Goal: Task Accomplishment & Management: Manage account settings

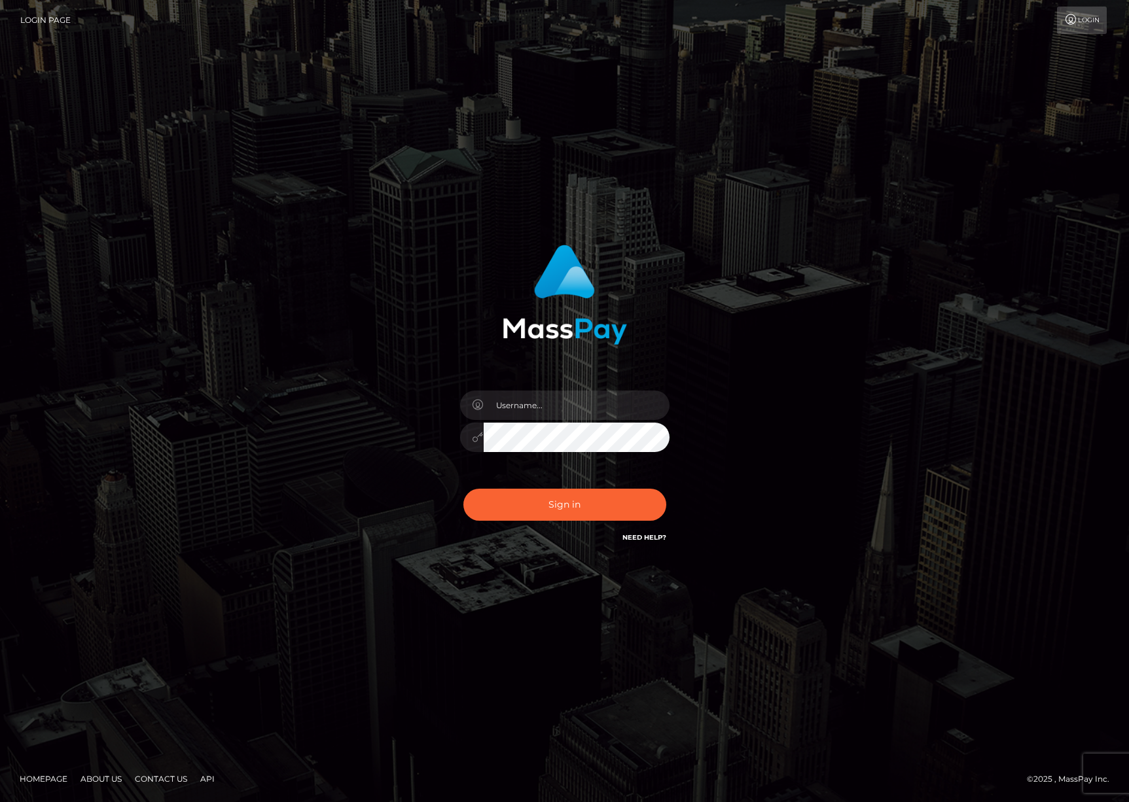
click at [538, 405] on input "text" at bounding box center [577, 405] width 186 height 29
type input "asiangoddessonx@proton.me"
click at [552, 508] on button "Sign in" at bounding box center [564, 505] width 203 height 32
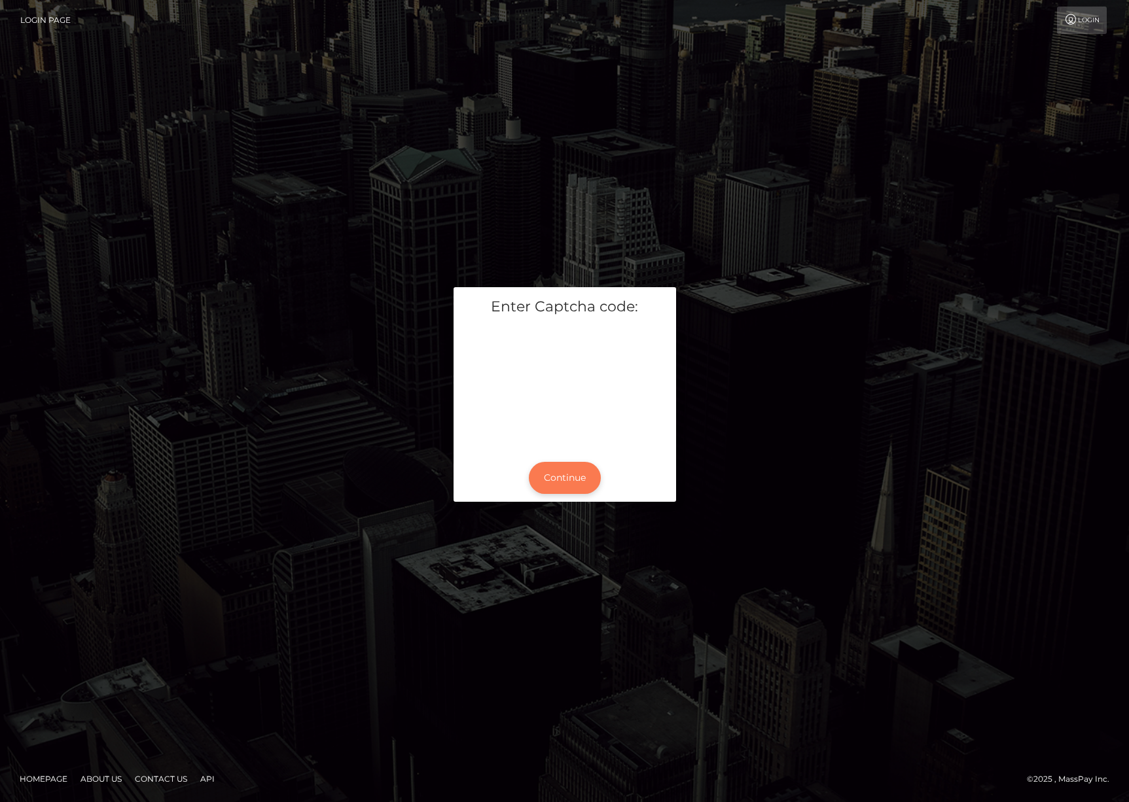
click at [572, 487] on button "Continue" at bounding box center [565, 478] width 72 height 32
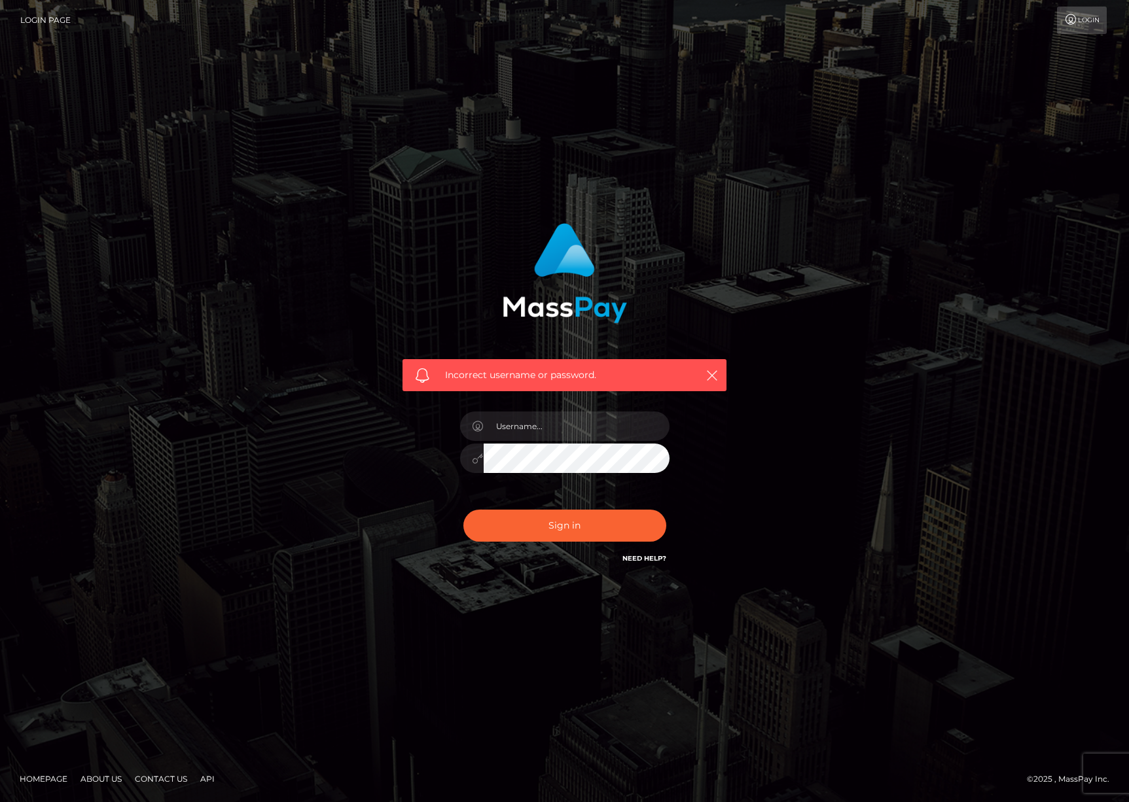
click at [588, 431] on input "text" at bounding box center [577, 426] width 186 height 29
click at [1082, 23] on link "Login" at bounding box center [1082, 20] width 50 height 27
